Goal: Task Accomplishment & Management: Use online tool/utility

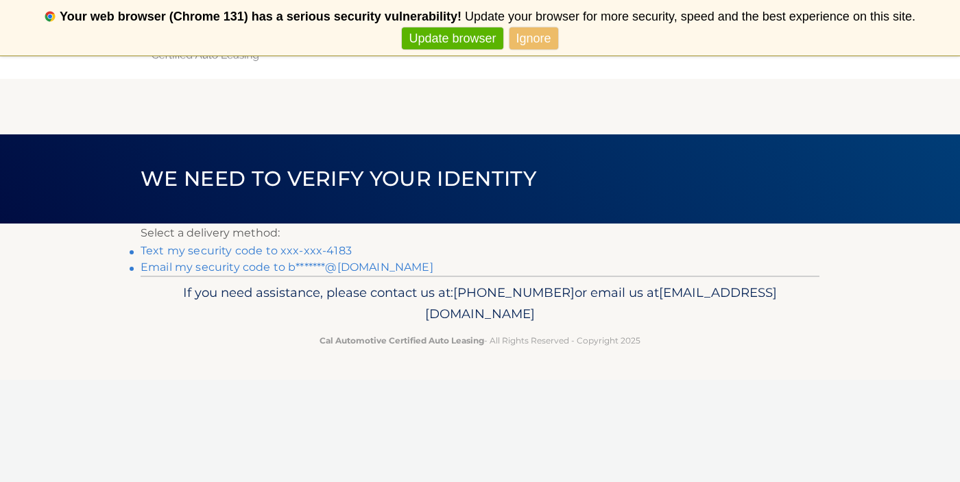
click at [302, 253] on link "Text my security code to xxx-xxx-4183" at bounding box center [246, 250] width 211 height 13
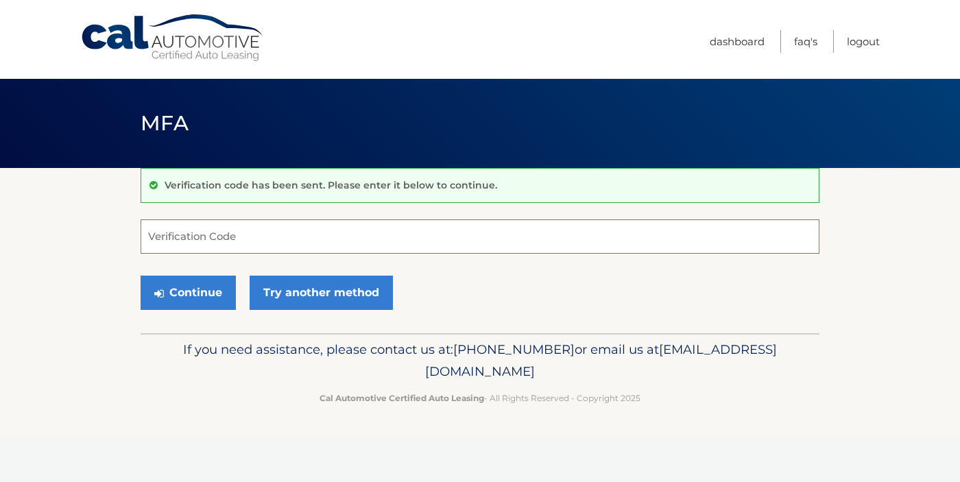
click at [260, 235] on input "Verification Code" at bounding box center [480, 236] width 679 height 34
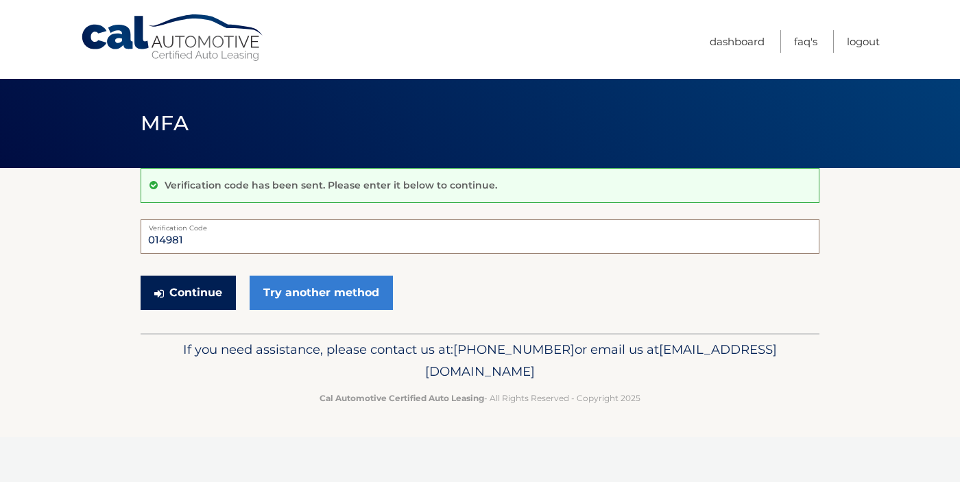
type input "014981"
click at [192, 295] on button "Continue" at bounding box center [188, 293] width 95 height 34
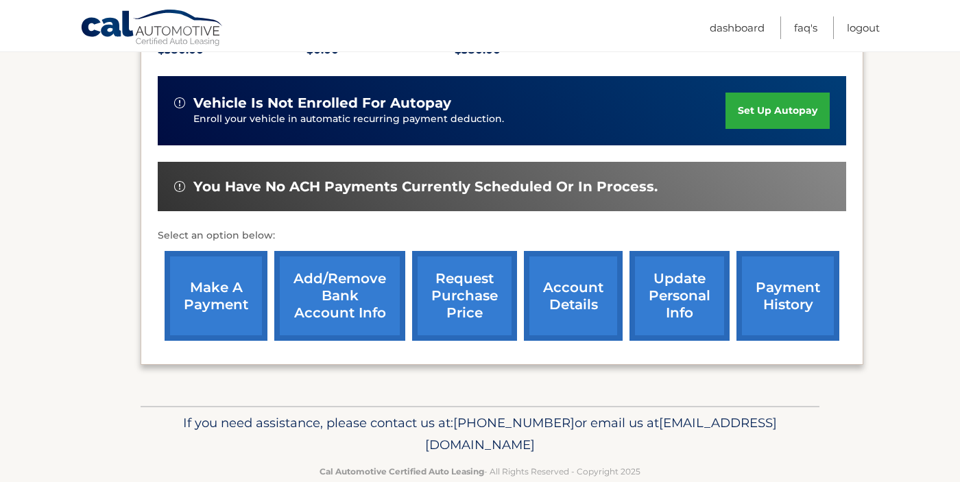
scroll to position [328, 0]
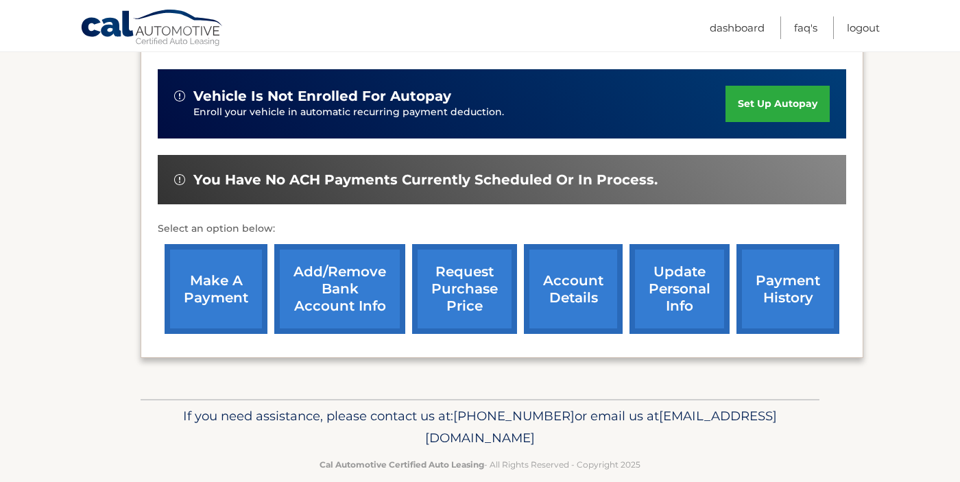
click at [203, 287] on link "make a payment" at bounding box center [216, 289] width 103 height 90
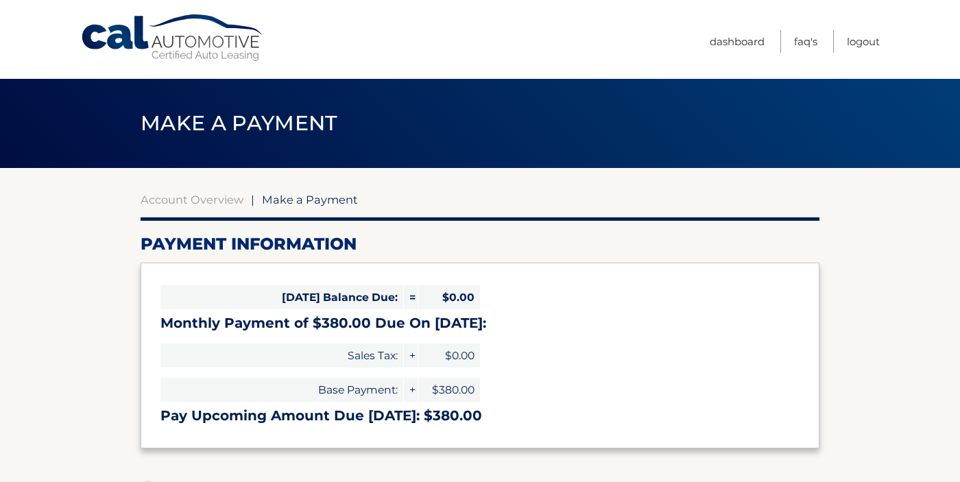
select select "ZGNmNWVjMWMtZmIxMS00ZjcxLTk1YmMtZmUxMjJjMzc1NzU0"
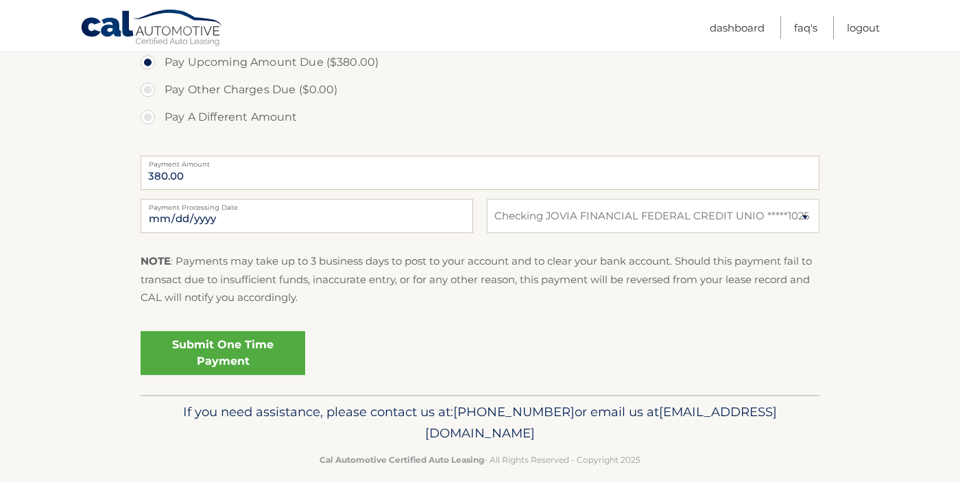
scroll to position [498, 0]
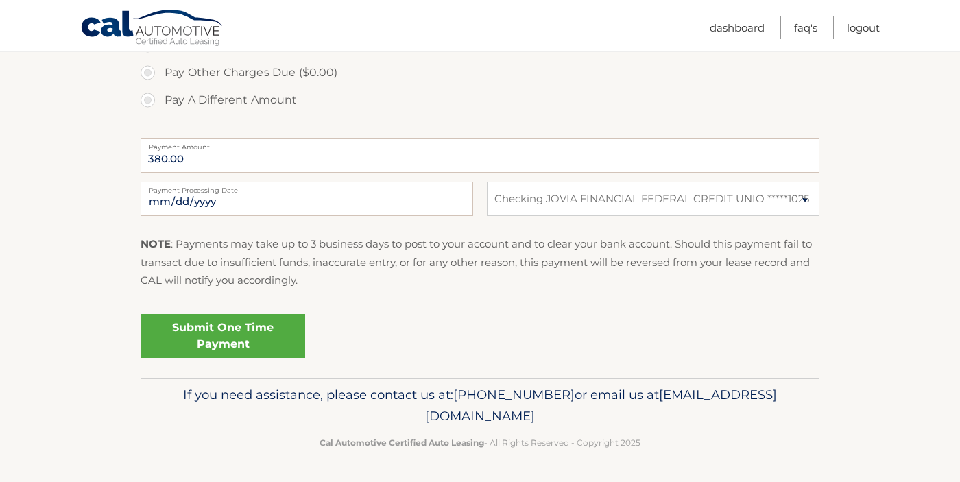
click at [219, 332] on link "Submit One Time Payment" at bounding box center [223, 336] width 165 height 44
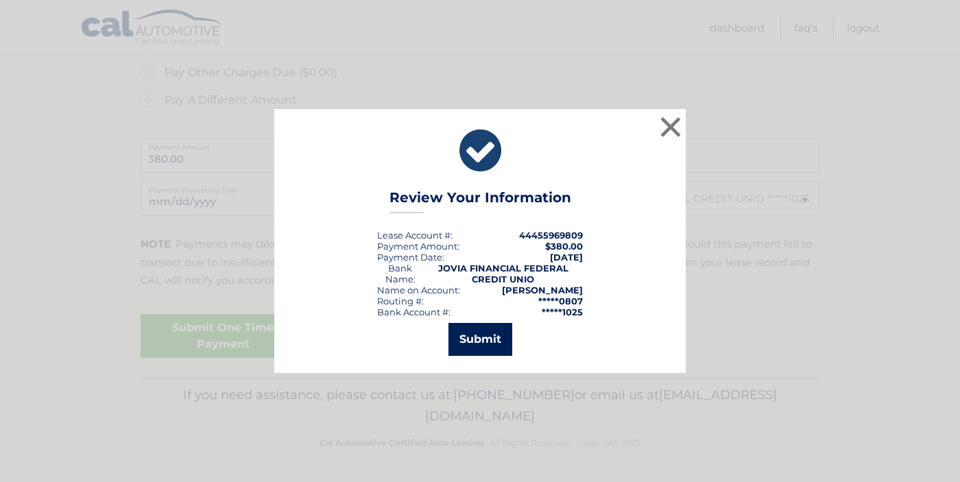
click at [476, 339] on button "Submit" at bounding box center [480, 339] width 64 height 33
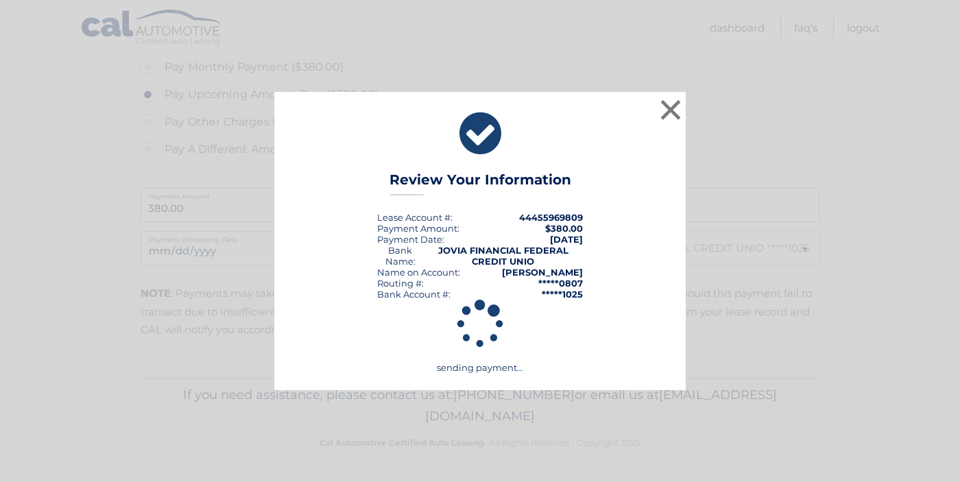
scroll to position [448, 0]
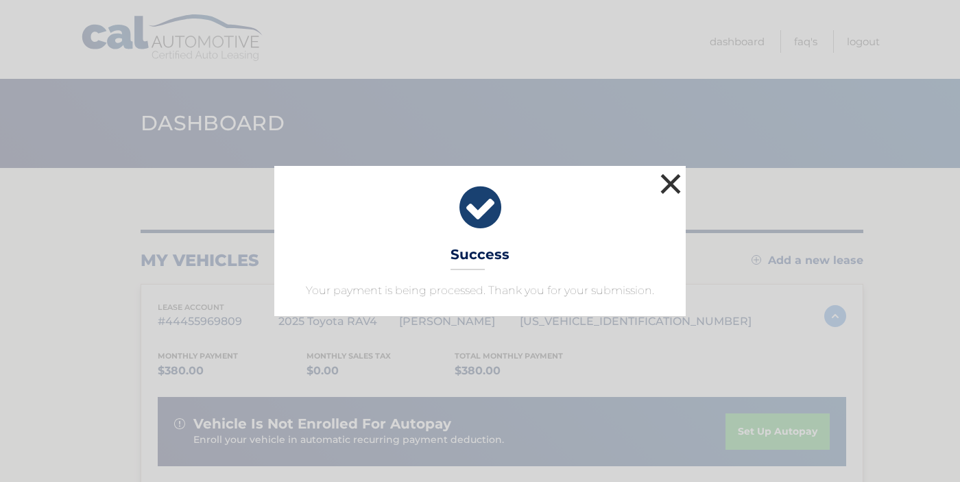
click at [665, 185] on button "×" at bounding box center [670, 183] width 27 height 27
